Goal: Task Accomplishment & Management: Use online tool/utility

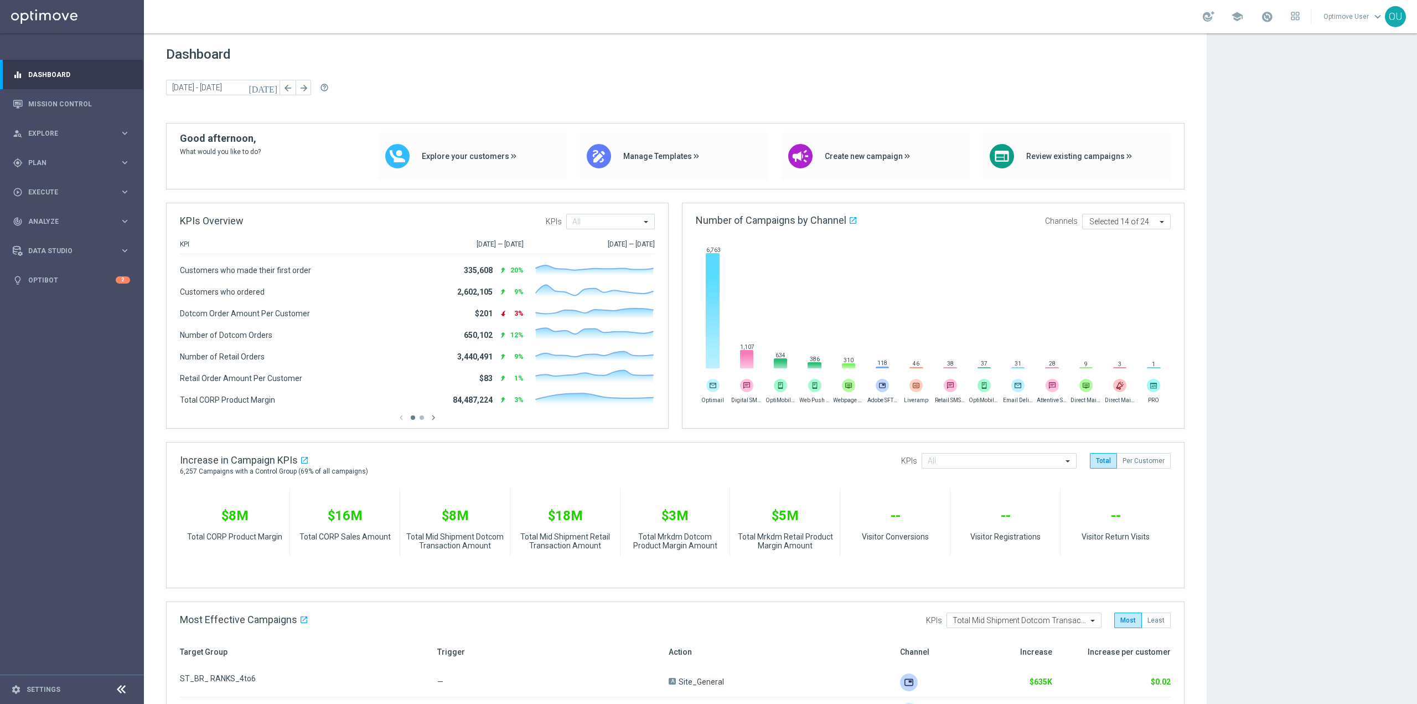
click at [441, 44] on gridster "Dashboard [DATE] [DATE] - [DATE] arrow_back arrow_forward help_outline KPIs Ove…" at bounding box center [675, 556] width 1063 height 1046
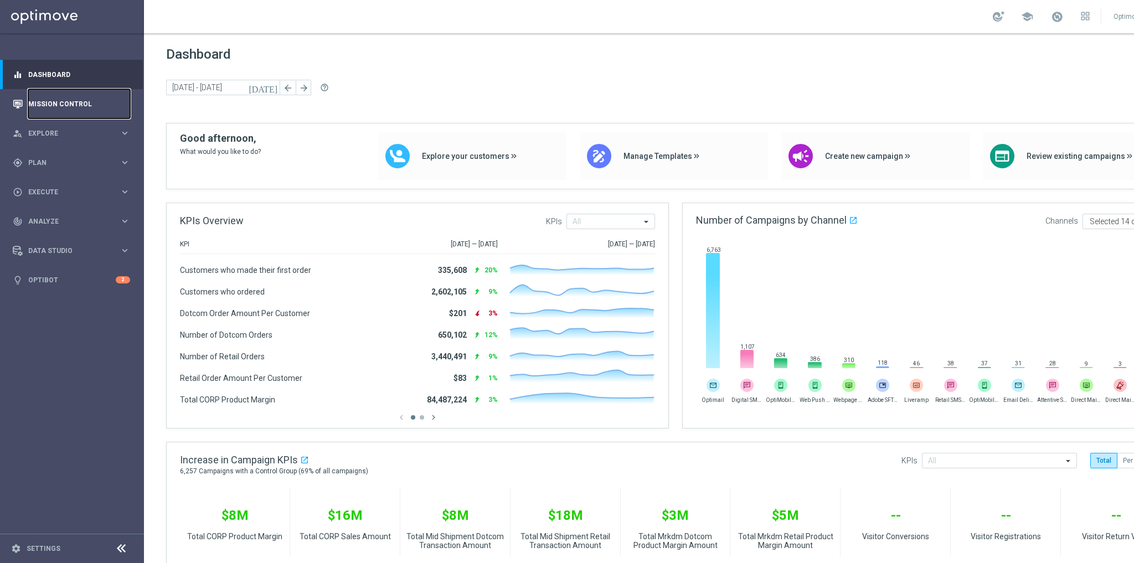
click at [107, 105] on link "Mission Control" at bounding box center [79, 103] width 102 height 29
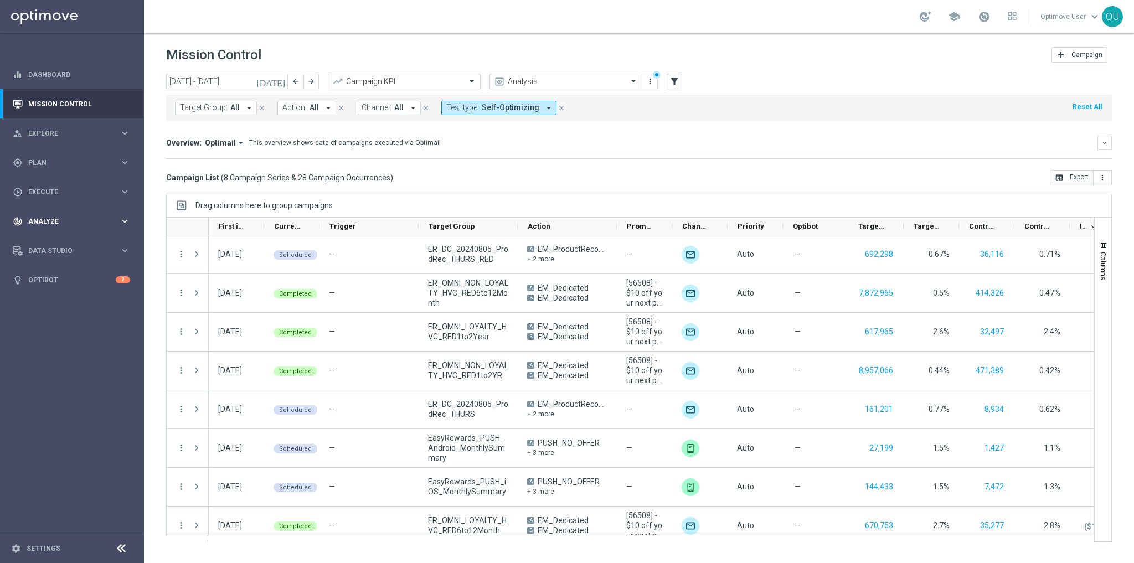
click at [49, 221] on span "Analyze" at bounding box center [73, 221] width 91 height 7
click at [70, 292] on link "Predictive Models" at bounding box center [72, 294] width 86 height 9
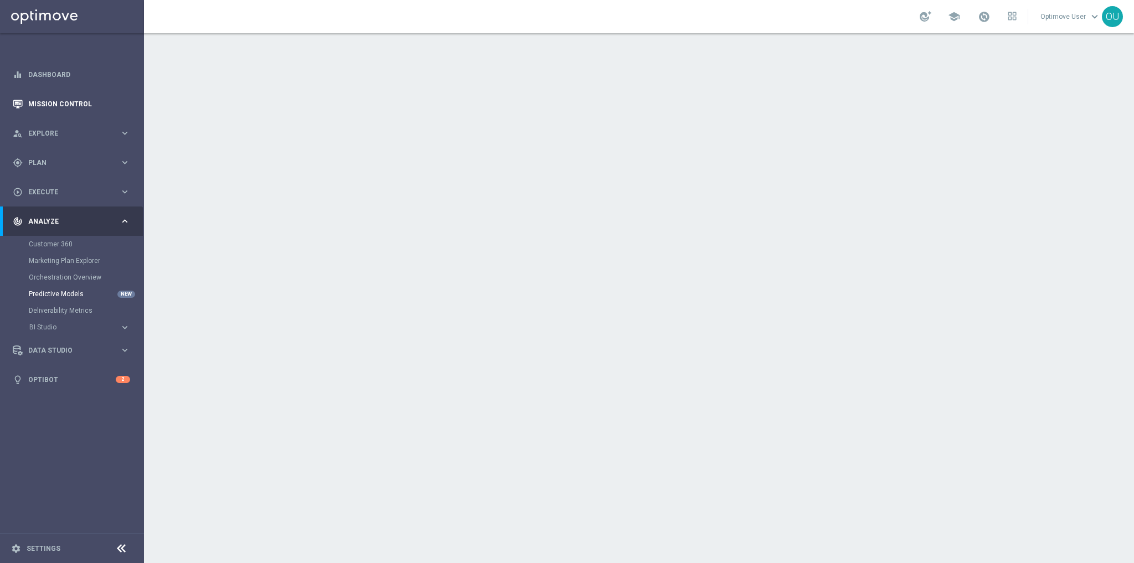
click at [88, 101] on link "Mission Control" at bounding box center [79, 103] width 102 height 29
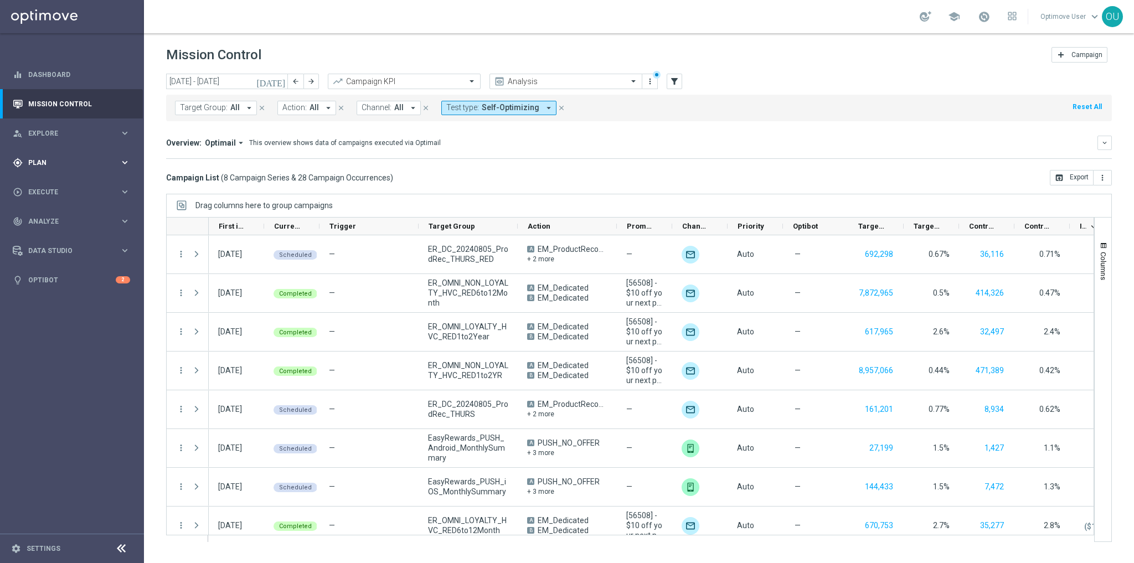
click at [97, 171] on div "gps_fixed Plan keyboard_arrow_right" at bounding box center [71, 162] width 143 height 29
click at [53, 214] on button "Templates keyboard_arrow_right" at bounding box center [80, 218] width 102 height 9
click at [54, 234] on link "Optimail" at bounding box center [74, 235] width 81 height 9
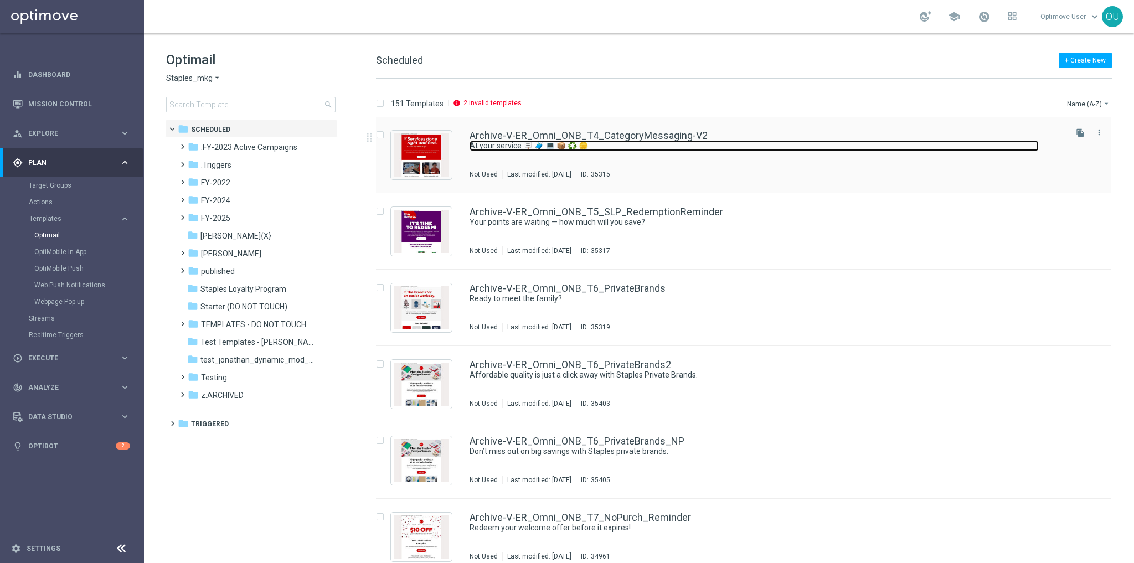
click at [708, 144] on link "At your service 🪧 🧳 💻 📦 ♻️ 🪙" at bounding box center [753, 146] width 569 height 11
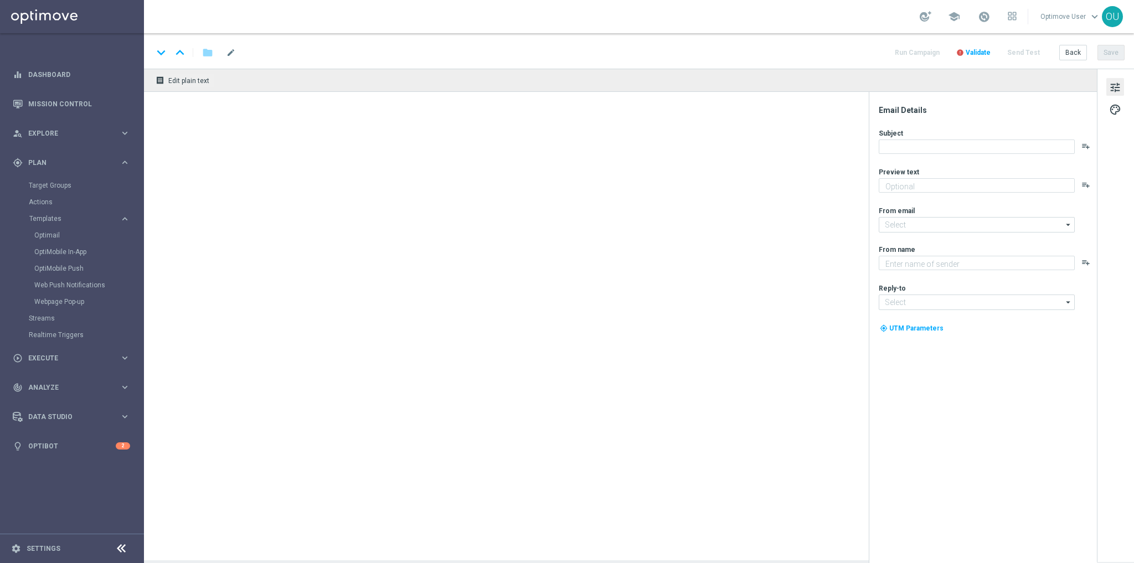
type textarea "Discover all the ways we're here for you."
type input "[EMAIL_ADDRESS][DOMAIN_NAME]"
type textarea "Staples"
type input "[EMAIL_ADDRESS][DOMAIN_NAME]"
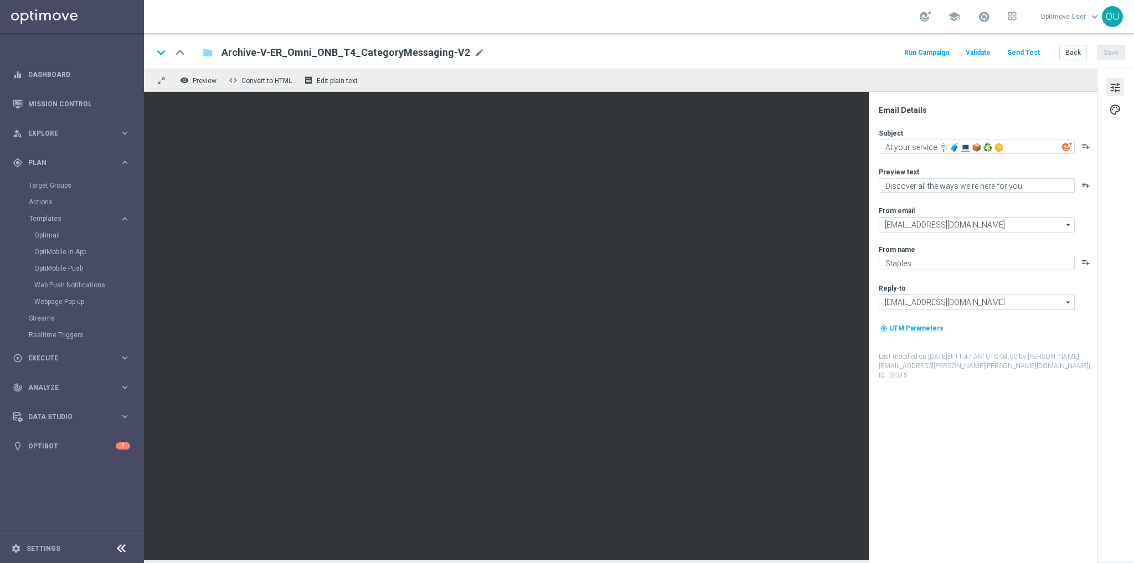
click at [708, 148] on icon "playlist_add" at bounding box center [1085, 146] width 9 height 9
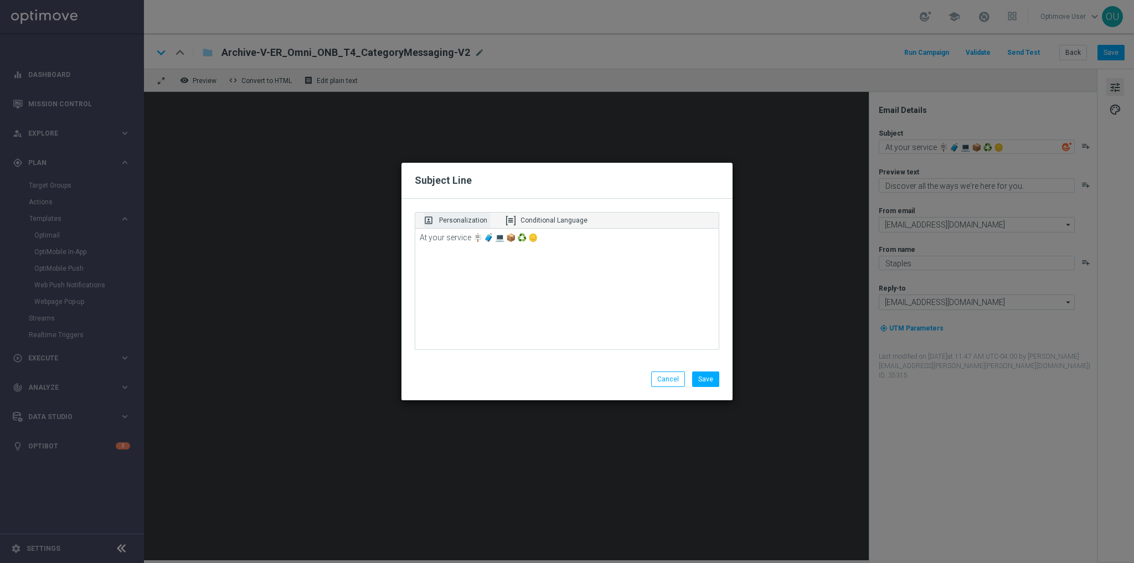
click at [453, 216] on p "Personalization" at bounding box center [463, 220] width 48 height 10
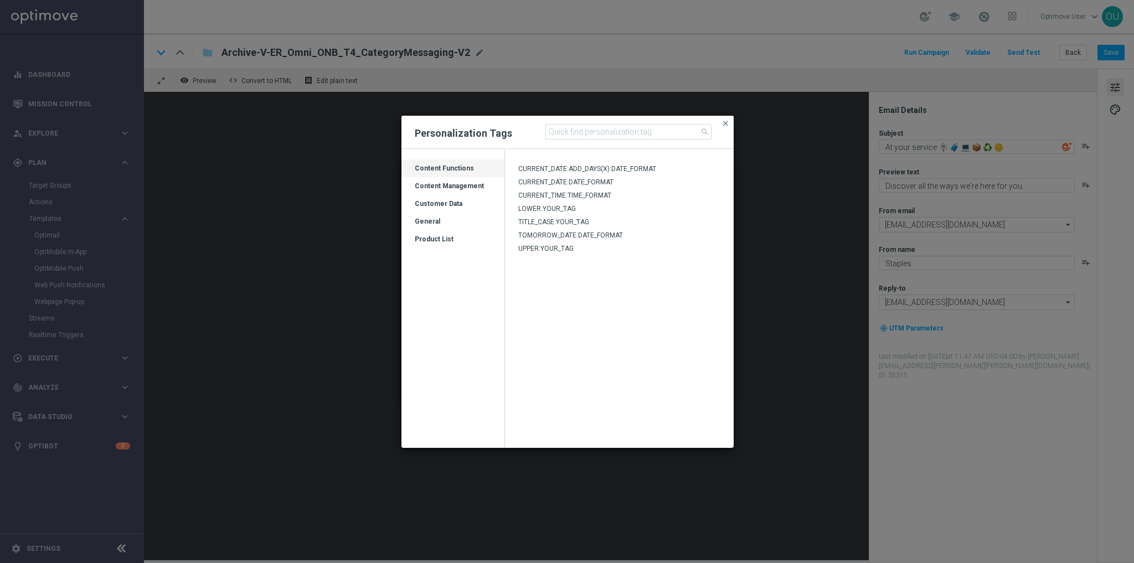
click at [459, 179] on div "Content Management" at bounding box center [452, 186] width 103 height 18
click at [461, 199] on div "Customer Data" at bounding box center [452, 208] width 103 height 18
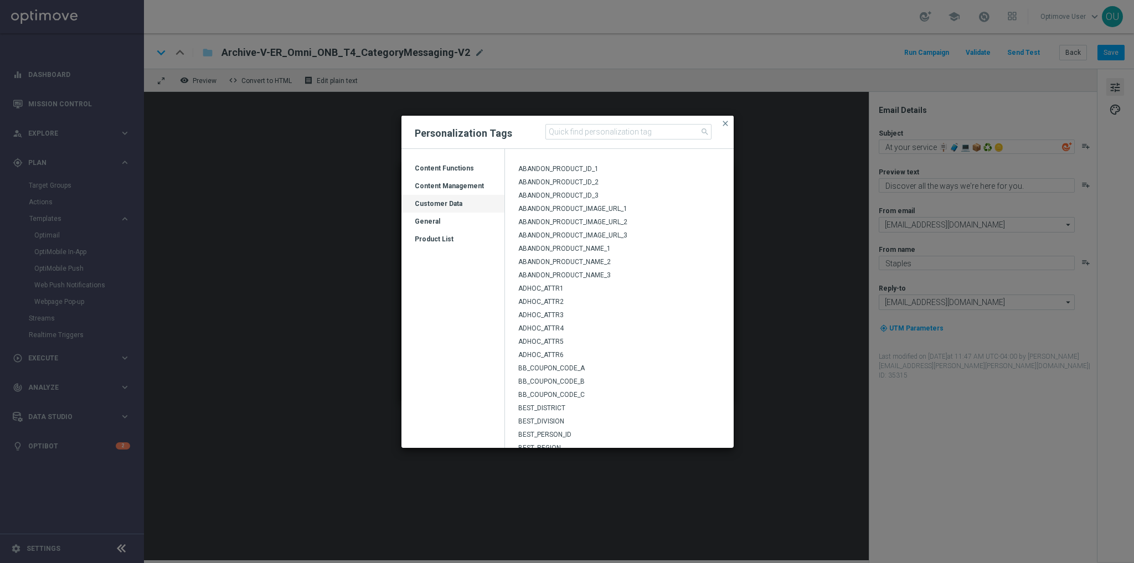
click at [447, 218] on div "General" at bounding box center [452, 226] width 103 height 18
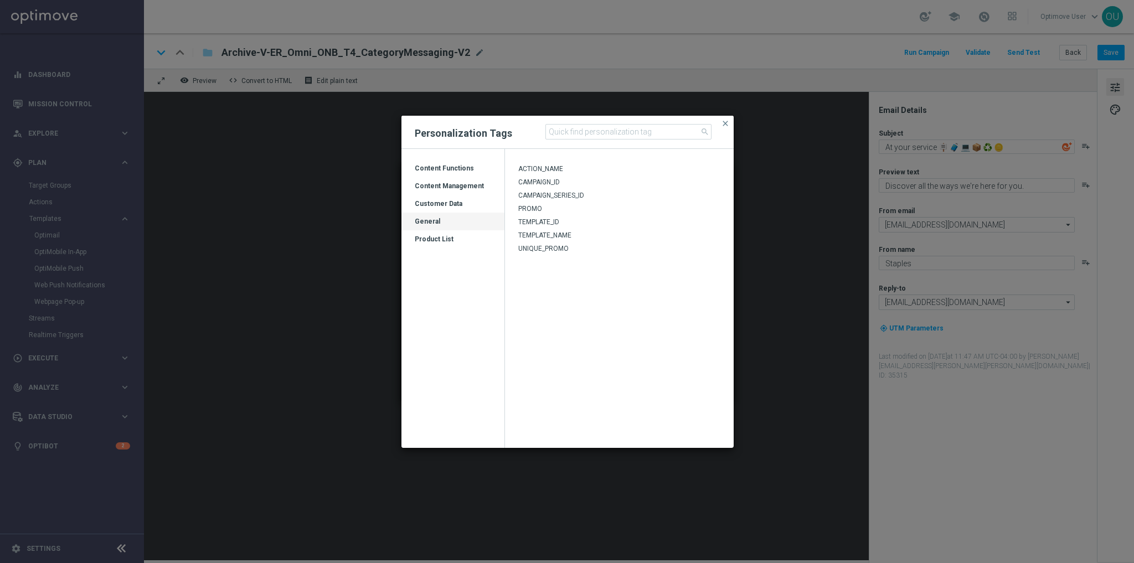
click at [457, 238] on div "Product List" at bounding box center [452, 244] width 103 height 18
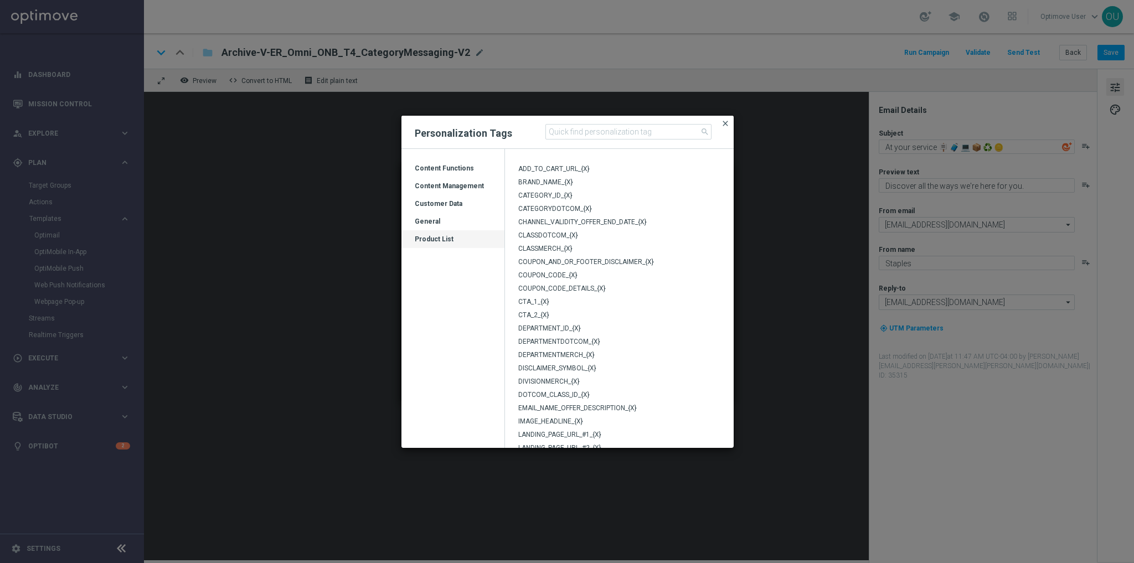
click at [708, 126] on span "close" at bounding box center [725, 123] width 9 height 9
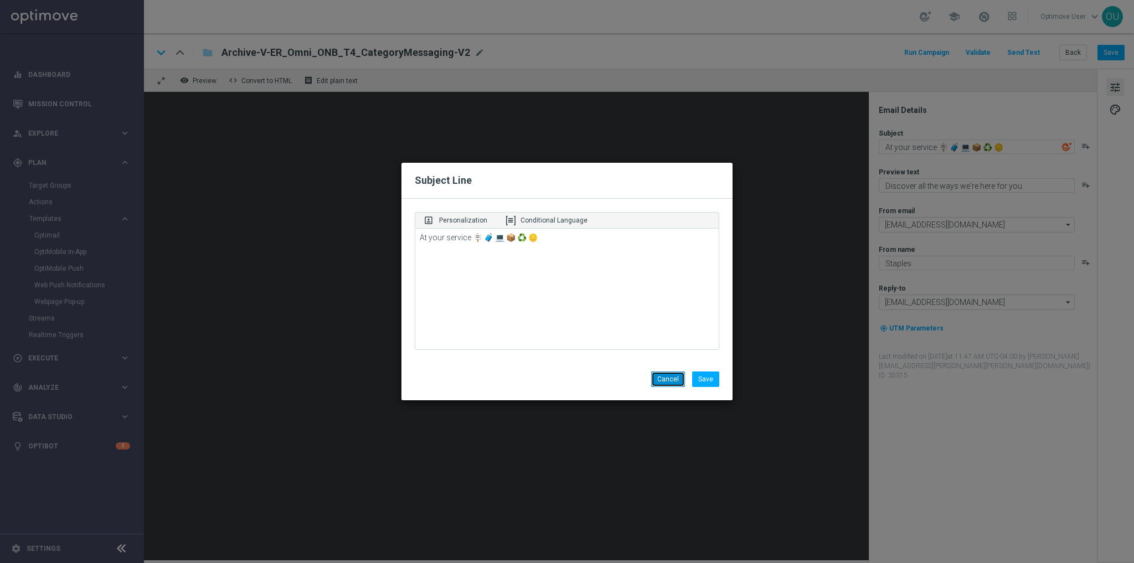
click at [675, 349] on button "Cancel" at bounding box center [668, 378] width 34 height 15
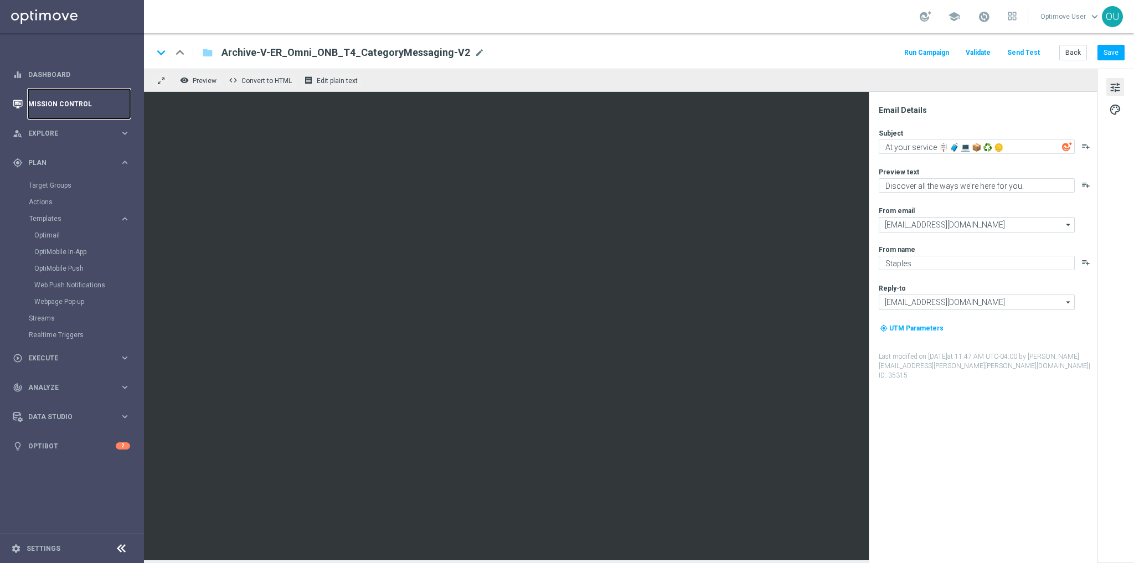
click at [49, 114] on link "Mission Control" at bounding box center [79, 103] width 102 height 29
